Goal: Transaction & Acquisition: Subscribe to service/newsletter

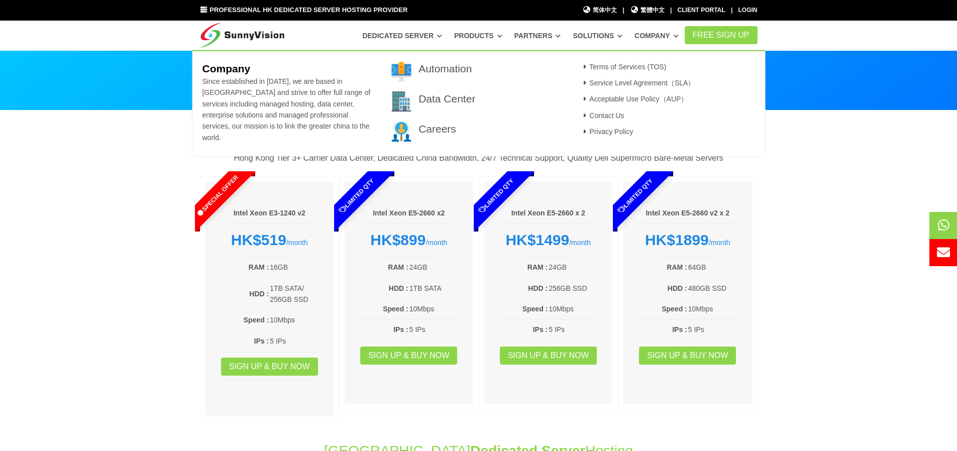
click at [679, 33] on link "Company" at bounding box center [657, 36] width 44 height 18
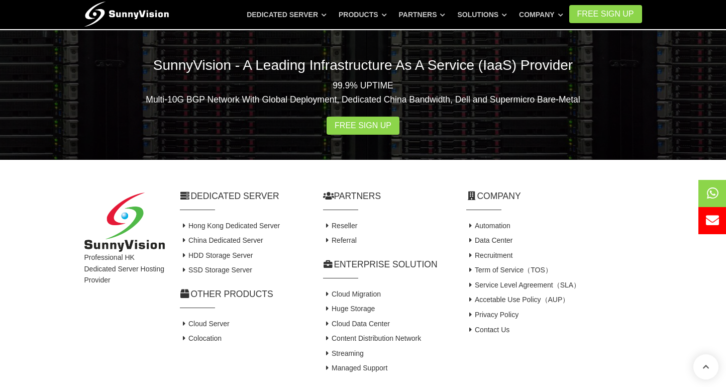
scroll to position [567, 0]
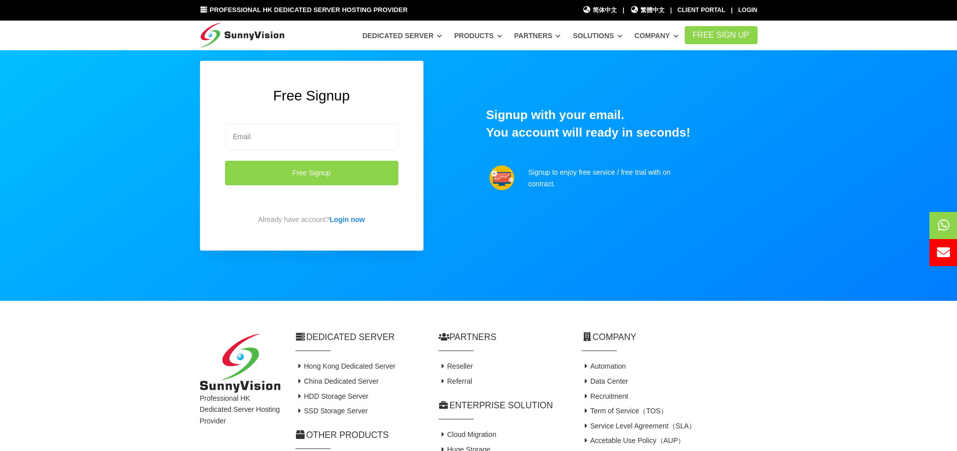
click at [293, 114] on div "Free Signup Free Signup Already have account? Login now" at bounding box center [312, 156] width 224 height 190
click at [300, 133] on input "email" at bounding box center [311, 137] width 173 height 27
click at [787, 241] on div at bounding box center [478, 162] width 957 height 421
click at [310, 117] on form "Free Signup" at bounding box center [311, 165] width 173 height 98
click at [316, 136] on input "email" at bounding box center [311, 137] width 173 height 27
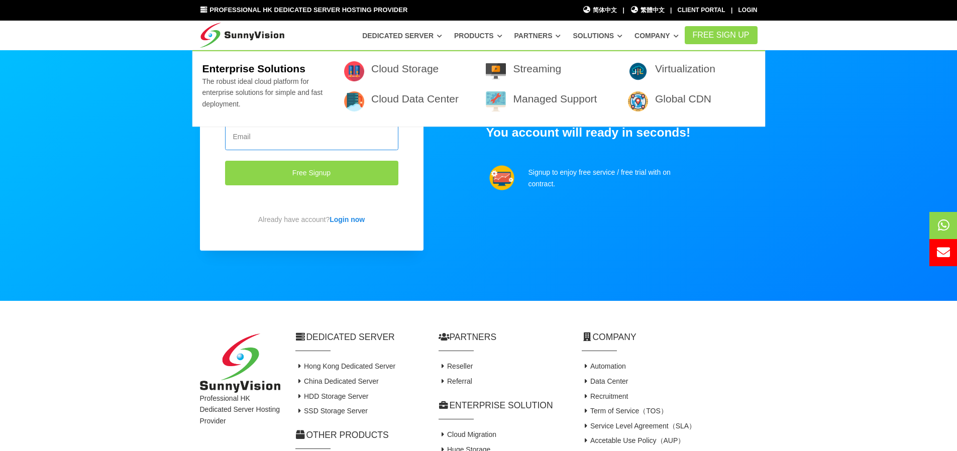
click at [309, 142] on input "email" at bounding box center [311, 137] width 173 height 27
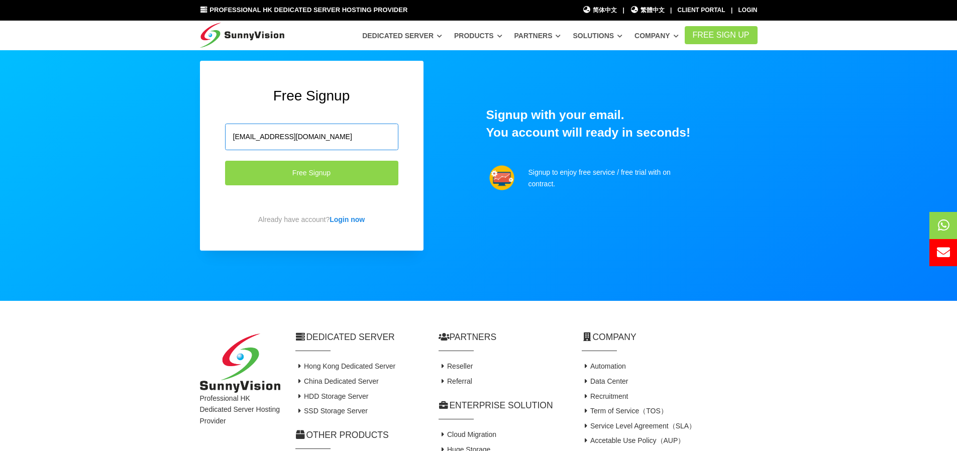
type input "chan.hok.ching@gmail.com"
click at [225, 161] on button "Free Signup" at bounding box center [311, 173] width 173 height 25
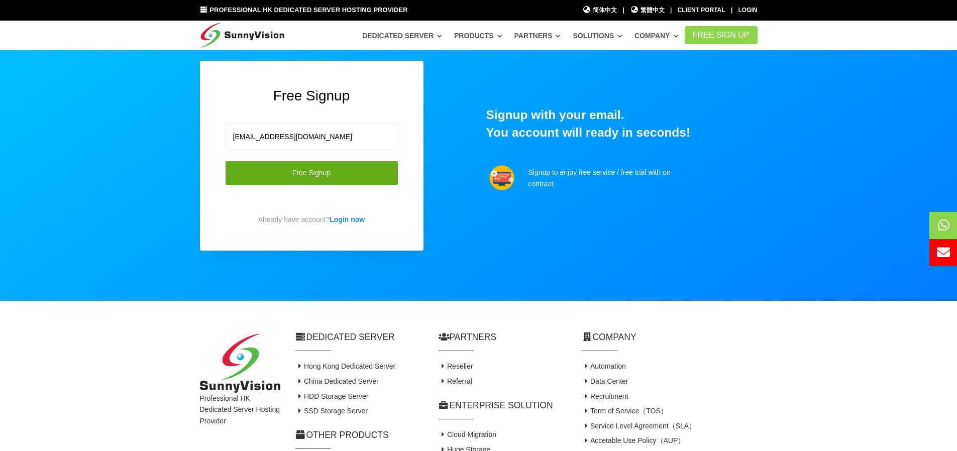
click at [343, 178] on button "Free Signup" at bounding box center [311, 173] width 173 height 25
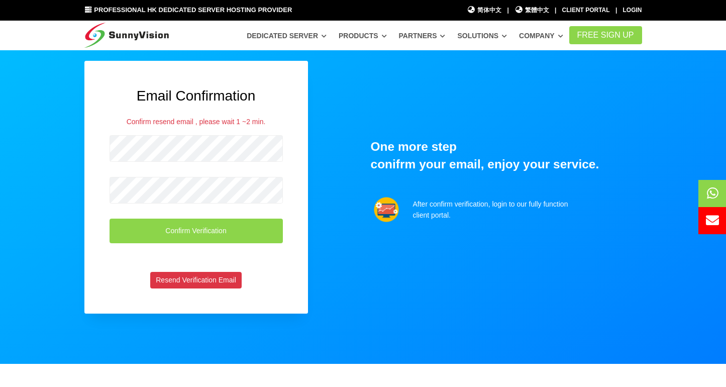
click at [47, 86] on div at bounding box center [363, 185] width 726 height 510
click at [647, 115] on div "Email Confirmation Confirm resend email , please wait 1 ~2 min. Confirm Verific…" at bounding box center [363, 207] width 573 height 293
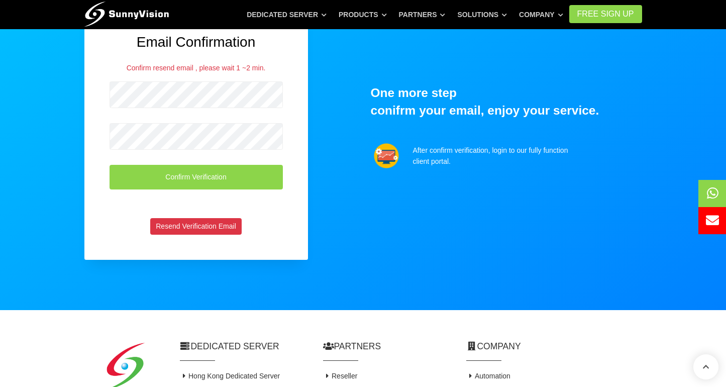
scroll to position [4, 0]
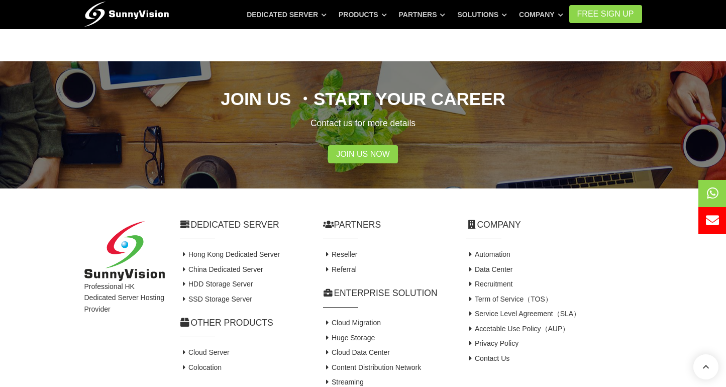
scroll to position [331, 0]
